Goal: Task Accomplishment & Management: Complete application form

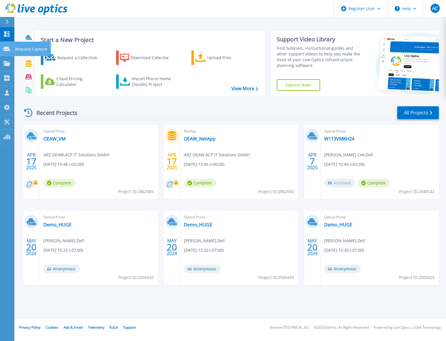
click at [11, 48] on link "Request Capture Request Capture" at bounding box center [7, 49] width 14 height 15
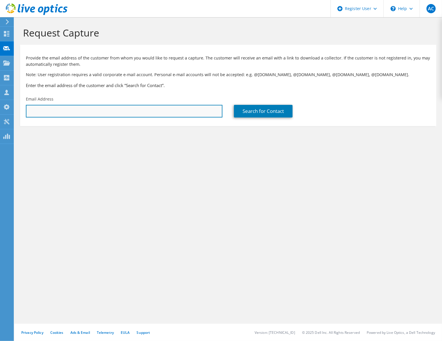
click at [81, 111] on input "text" at bounding box center [124, 111] width 196 height 13
paste input "wojciech.lata@gesundheitsministerium.gv.at"
type input "wojciech.lata@gesundheitsministerium.gv.at"
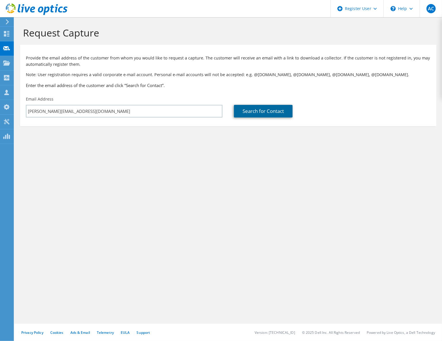
click at [252, 113] on link "Search for Contact" at bounding box center [263, 111] width 59 height 13
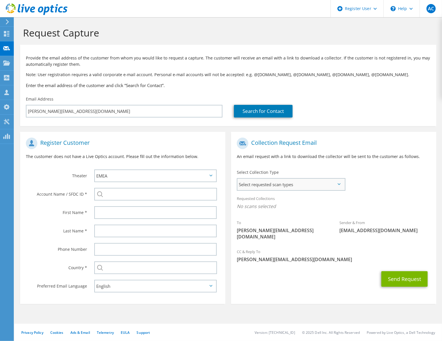
click at [274, 185] on span "Select requested scan types" at bounding box center [290, 184] width 107 height 11
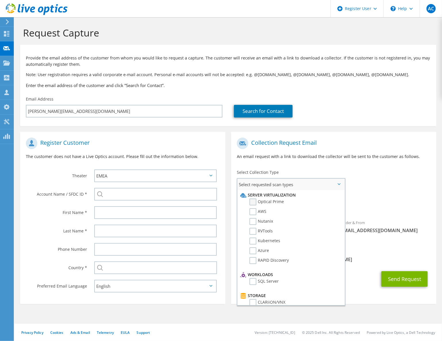
click at [260, 201] on label "Optical Prime" at bounding box center [266, 201] width 34 height 7
click at [0, 0] on input "Optical Prime" at bounding box center [0, 0] width 0 height 0
click at [394, 191] on div "To wojciech.lata@gesundheitsministerium.gv.at Sender & From liveoptics@liveopti…" at bounding box center [333, 191] width 205 height 113
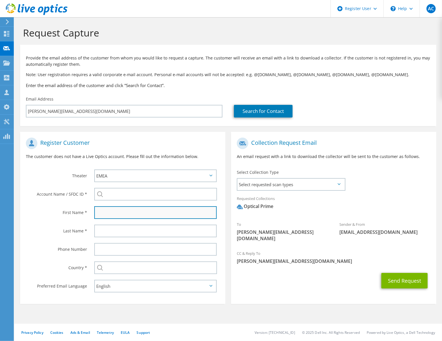
click at [108, 212] on input "text" at bounding box center [155, 212] width 122 height 13
type input "Wojcieh"
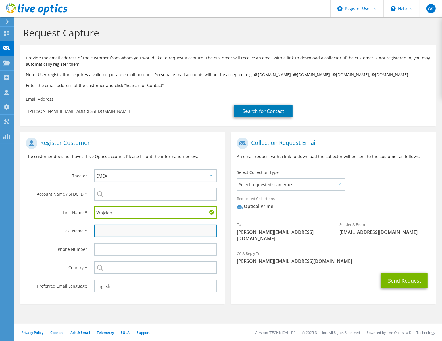
click at [117, 233] on input "text" at bounding box center [155, 230] width 122 height 13
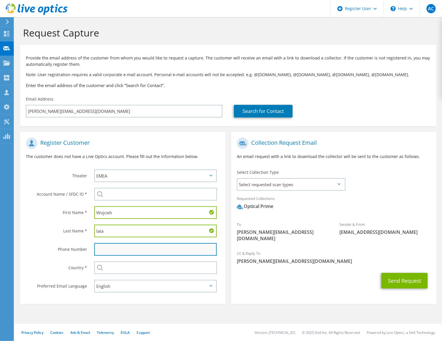
click at [105, 251] on input "text" at bounding box center [155, 249] width 122 height 13
click at [114, 230] on input "lata" at bounding box center [155, 230] width 122 height 13
type input "l"
type input "Lata"
click at [36, 233] on label "Last Name *" at bounding box center [56, 228] width 61 height 9
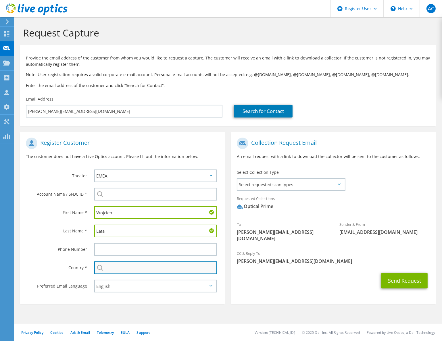
click at [108, 266] on input "text" at bounding box center [155, 267] width 123 height 13
type input "[GEOGRAPHIC_DATA]"
click at [21, 253] on div "Phone Number" at bounding box center [54, 249] width 68 height 18
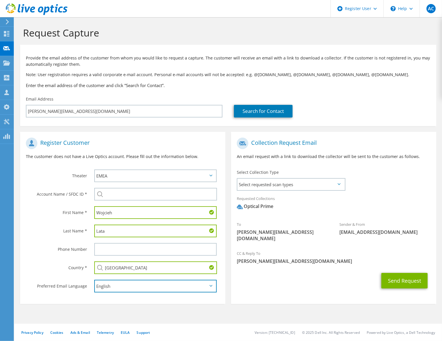
click at [127, 286] on select "English Deutsch Español Français Italiano Polski Português Русский 한국어 中文 日本語" at bounding box center [155, 286] width 122 height 13
click at [32, 212] on label "First Name *" at bounding box center [56, 210] width 61 height 9
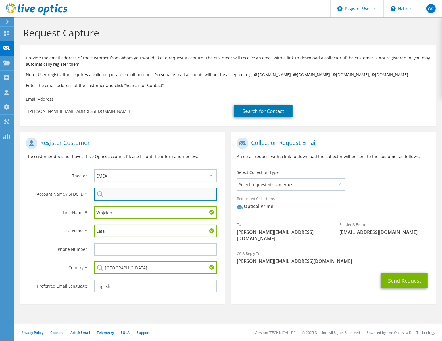
click at [106, 194] on input "search" at bounding box center [155, 194] width 123 height 13
click at [126, 195] on input "search" at bounding box center [155, 194] width 123 height 13
paste input "1731920521"
click at [119, 200] on li "BMG : 1731920521" at bounding box center [127, 201] width 66 height 7
type input "BMG : 1731920521"
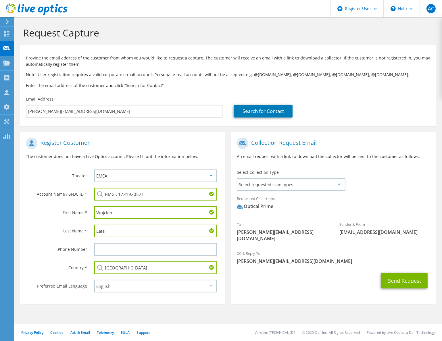
click at [49, 217] on div "First Name *" at bounding box center [54, 212] width 68 height 18
click at [413, 281] on button "Send Request" at bounding box center [404, 281] width 46 height 16
